Goal: Contribute content: Contribute content

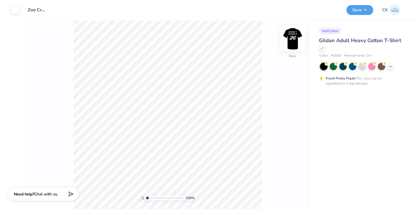
click at [293, 38] on img at bounding box center [292, 38] width 23 height 23
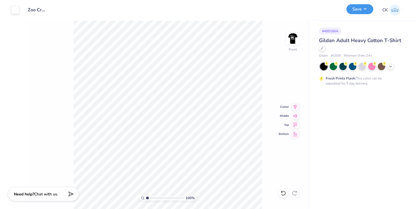
click at [359, 7] on button "Save" at bounding box center [359, 9] width 27 height 10
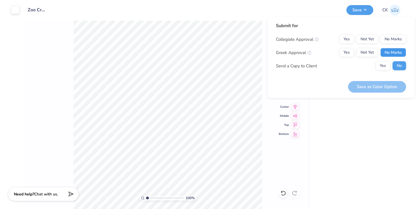
click at [390, 50] on button "No Marks" at bounding box center [393, 52] width 26 height 9
click at [392, 42] on button "No Marks" at bounding box center [393, 39] width 26 height 9
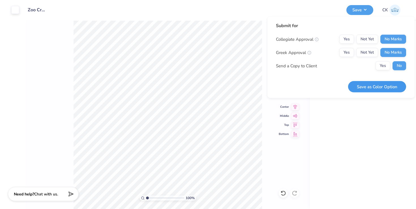
click at [381, 87] on button "Save as Color Option" at bounding box center [377, 87] width 58 height 12
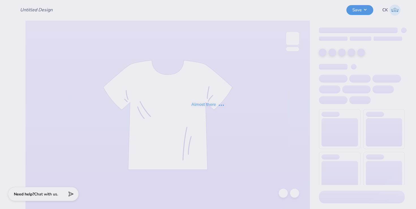
type input "BRHS Zoo Crew Tee (White)"
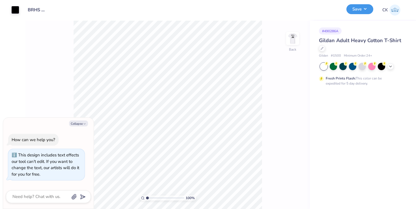
click at [359, 7] on button "Save" at bounding box center [359, 9] width 27 height 10
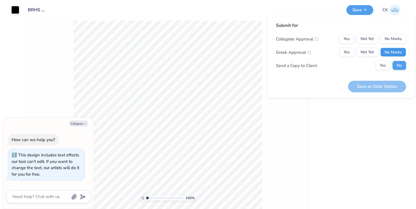
click at [392, 48] on button "No Marks" at bounding box center [393, 52] width 26 height 9
click at [394, 38] on button "No Marks" at bounding box center [393, 39] width 26 height 9
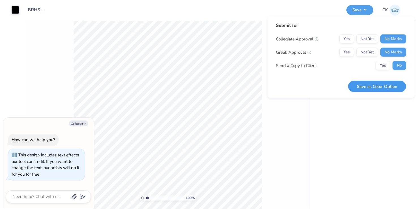
click at [376, 86] on button "Save as Color Option" at bounding box center [377, 87] width 58 height 12
type textarea "x"
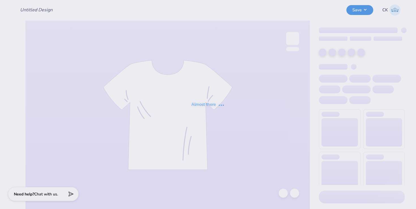
type input "Zoo Crew 2025 Shirt (Black)"
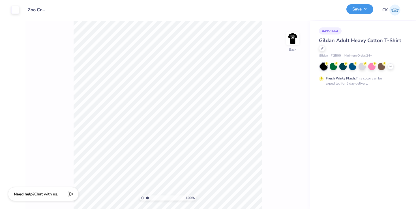
click at [361, 9] on button "Save" at bounding box center [359, 9] width 27 height 10
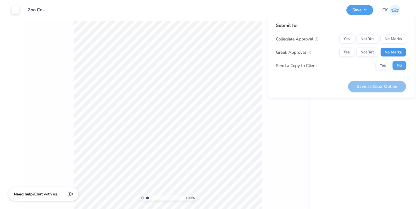
click at [393, 48] on button "No Marks" at bounding box center [393, 52] width 26 height 9
click at [393, 36] on button "No Marks" at bounding box center [393, 39] width 26 height 9
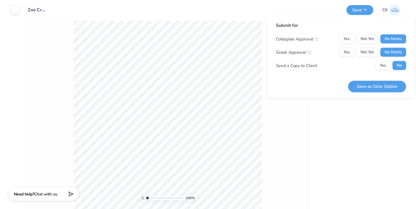
click at [382, 74] on div "Submit for Collegiate Approval Yes Not Yet No Marks Greek Approval Yes Not Yet …" at bounding box center [341, 48] width 130 height 52
click at [376, 81] on button "Save as Color Option" at bounding box center [377, 87] width 58 height 12
